Goal: Information Seeking & Learning: Check status

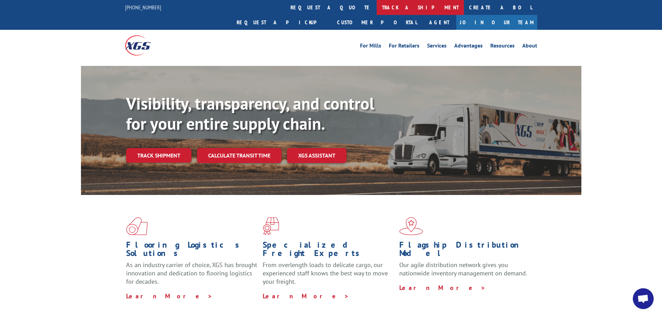
click at [377, 11] on link "track a shipment" at bounding box center [420, 7] width 87 height 15
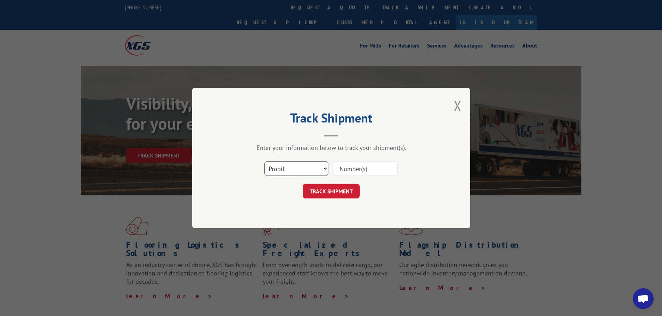
click at [286, 172] on select "Select category... Probill BOL PO" at bounding box center [296, 169] width 64 height 15
select select "bol"
click at [264, 162] on select "Select category... Probill BOL PO" at bounding box center [296, 169] width 64 height 15
click at [348, 168] on input at bounding box center [365, 169] width 64 height 15
paste input "7051801"
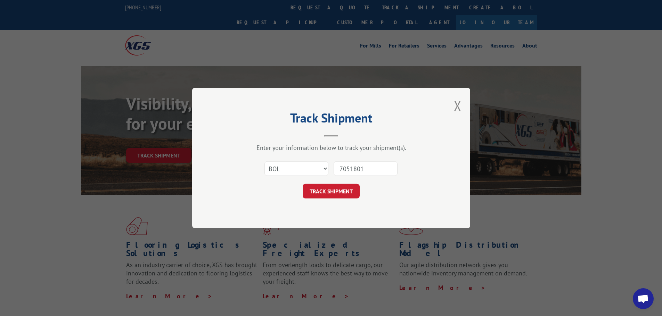
type input "7051801"
click at [342, 178] on div "Select category... Probill BOL PO 7051801" at bounding box center [331, 168] width 208 height 23
click at [341, 183] on form "Select category... Probill BOL PO 7051801 TRACK SHIPMENT" at bounding box center [331, 177] width 208 height 41
click at [342, 187] on button "TRACK SHIPMENT" at bounding box center [331, 191] width 57 height 15
